Goal: Task Accomplishment & Management: Manage account settings

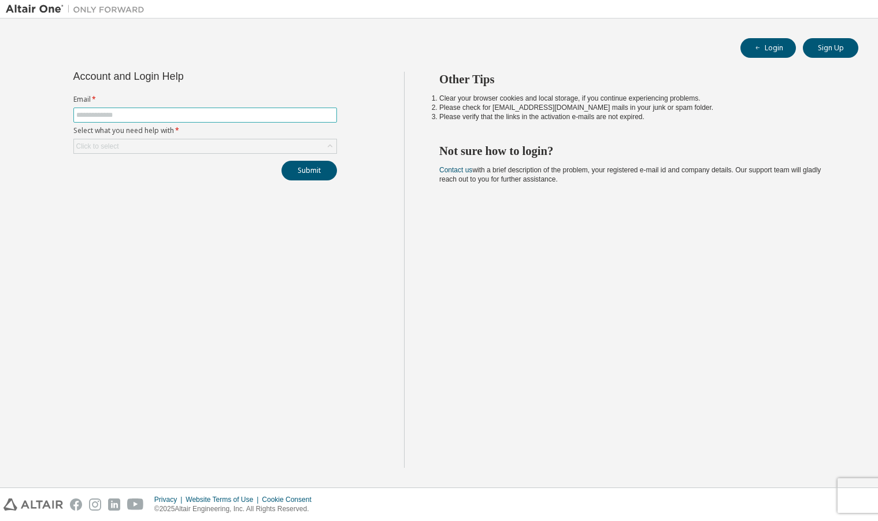
click at [159, 112] on input "text" at bounding box center [205, 114] width 258 height 9
type input "**********"
click at [186, 147] on div "Click to select" at bounding box center [205, 146] width 262 height 14
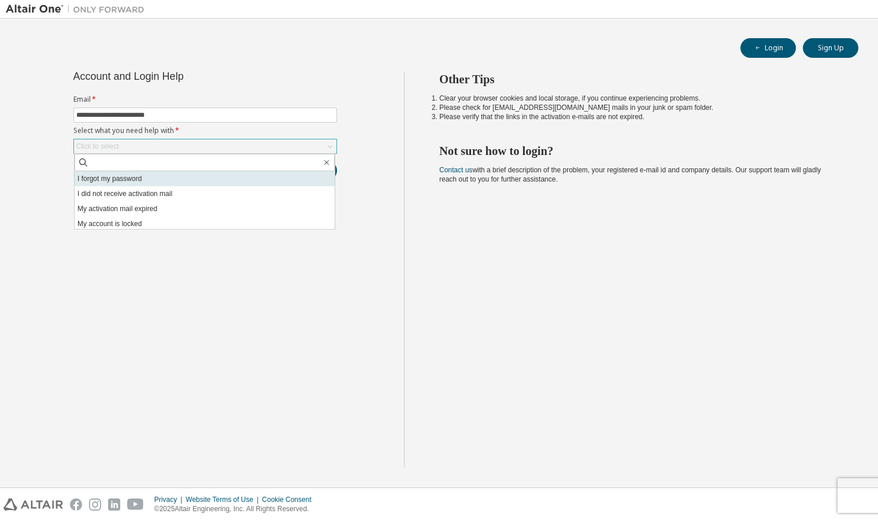
click at [188, 179] on li "I forgot my password" at bounding box center [205, 178] width 260 height 15
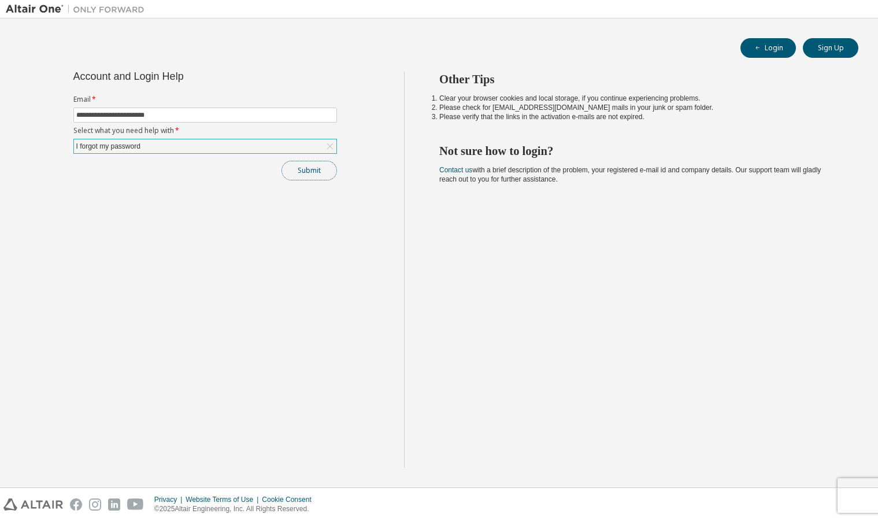
click at [318, 166] on button "Submit" at bounding box center [308, 171] width 55 height 20
click at [851, 490] on icon "button" at bounding box center [853, 493] width 7 height 7
click at [311, 175] on button "Submit" at bounding box center [308, 171] width 55 height 20
